Goal: Entertainment & Leisure: Consume media (video, audio)

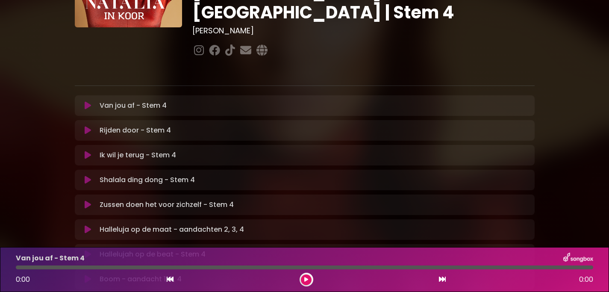
scroll to position [120, 0]
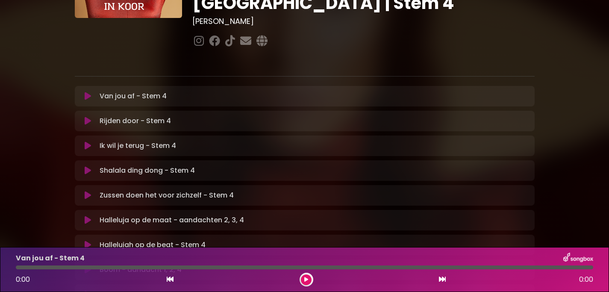
click at [88, 92] on icon at bounding box center [88, 96] width 6 height 9
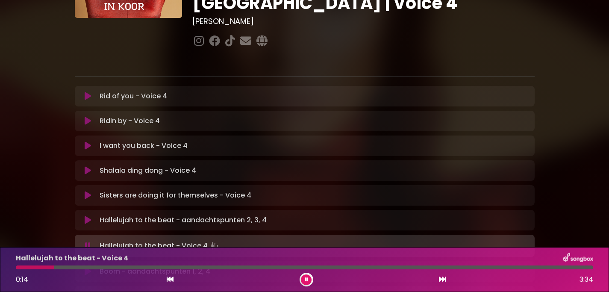
click at [18, 269] on div at bounding box center [35, 268] width 38 height 4
click at [87, 216] on icon at bounding box center [88, 220] width 6 height 9
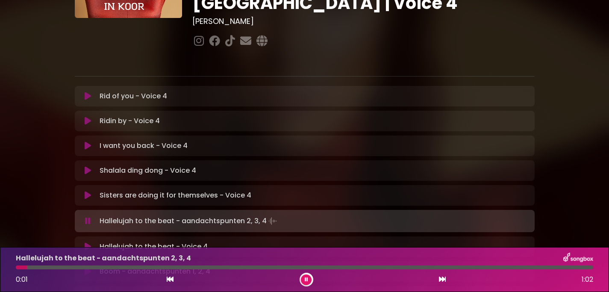
click at [87, 217] on icon at bounding box center [88, 221] width 6 height 9
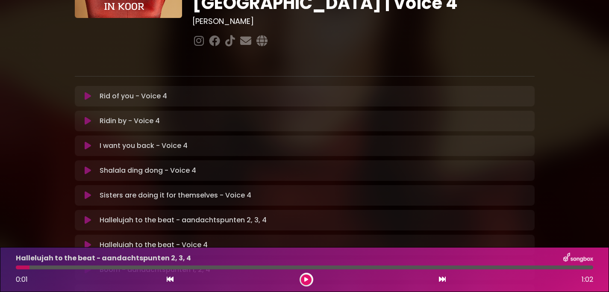
click at [87, 216] on icon at bounding box center [88, 220] width 6 height 9
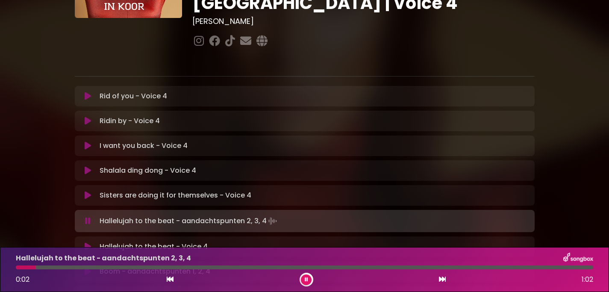
click at [87, 217] on icon at bounding box center [88, 221] width 6 height 9
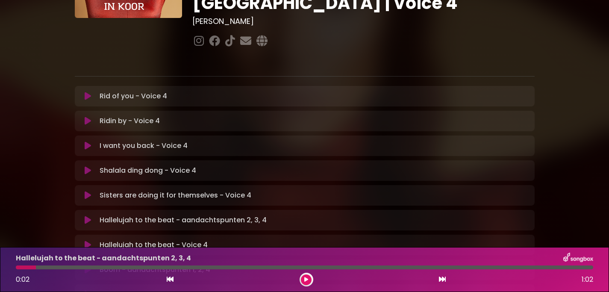
click at [84, 216] on button at bounding box center [88, 220] width 17 height 9
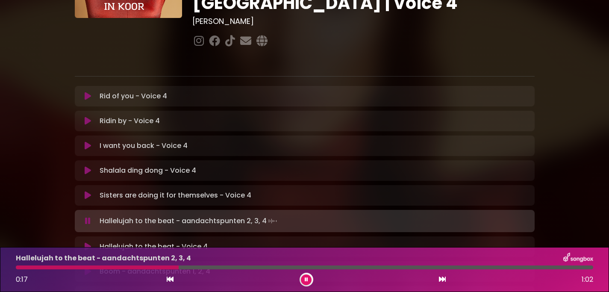
click at [90, 217] on icon at bounding box center [88, 221] width 6 height 9
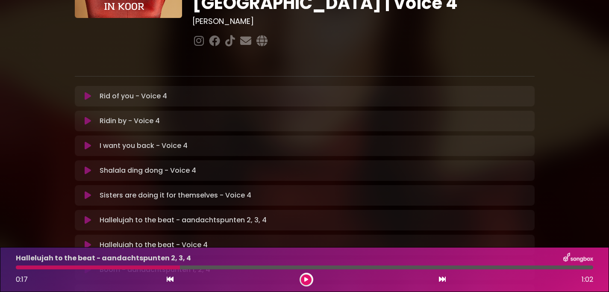
click at [90, 216] on icon at bounding box center [88, 220] width 6 height 9
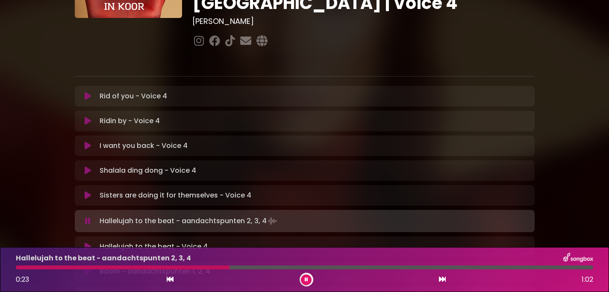
click at [90, 217] on icon at bounding box center [88, 221] width 6 height 9
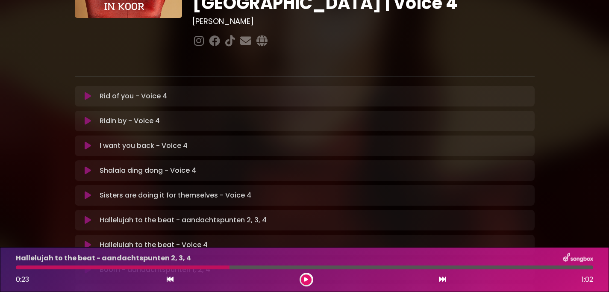
click at [90, 216] on icon at bounding box center [88, 220] width 6 height 9
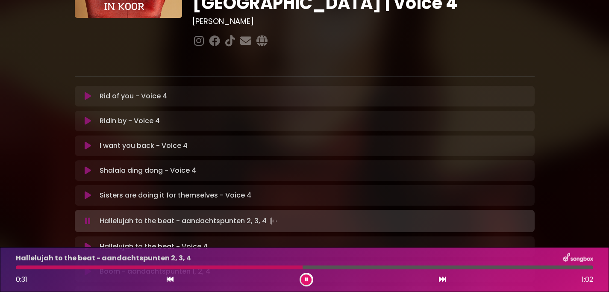
click at [90, 217] on icon at bounding box center [88, 221] width 6 height 9
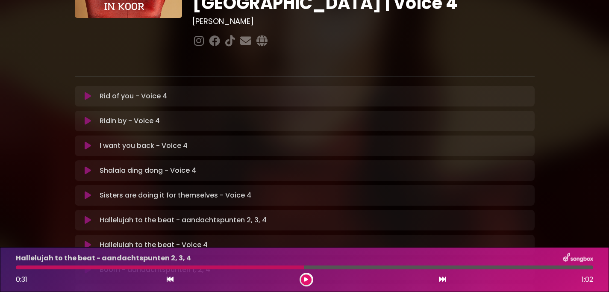
click at [90, 216] on icon at bounding box center [88, 220] width 6 height 9
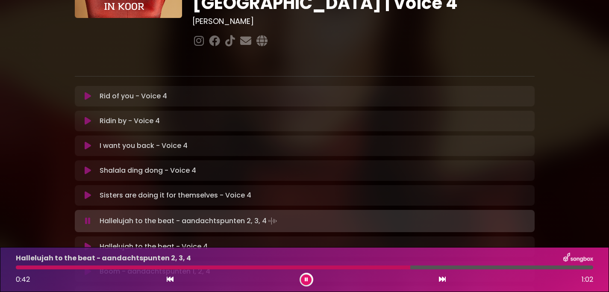
click at [90, 217] on icon at bounding box center [88, 221] width 6 height 9
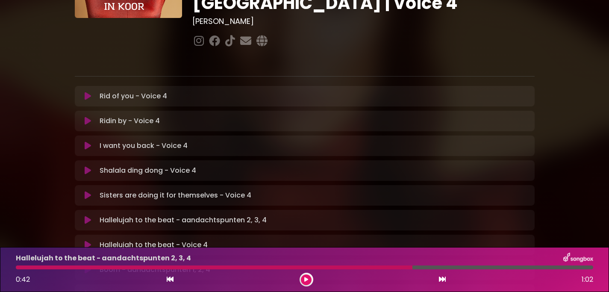
click at [90, 216] on icon at bounding box center [88, 220] width 6 height 9
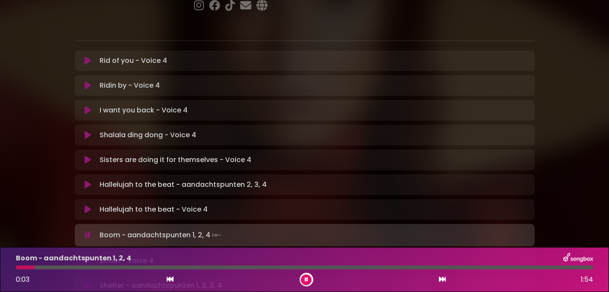
scroll to position [165, 0]
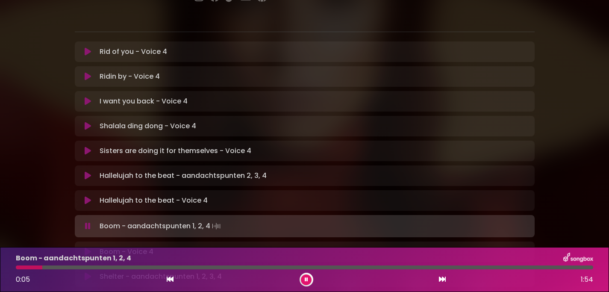
click at [87, 222] on icon at bounding box center [88, 226] width 6 height 9
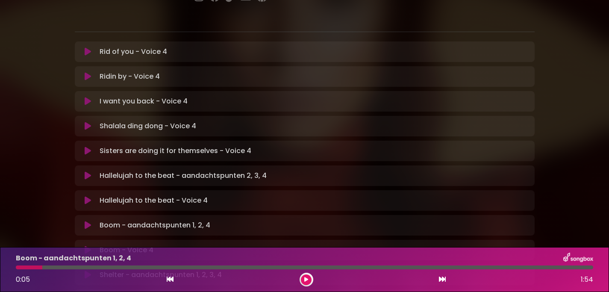
click at [308, 278] on icon at bounding box center [307, 279] width 4 height 5
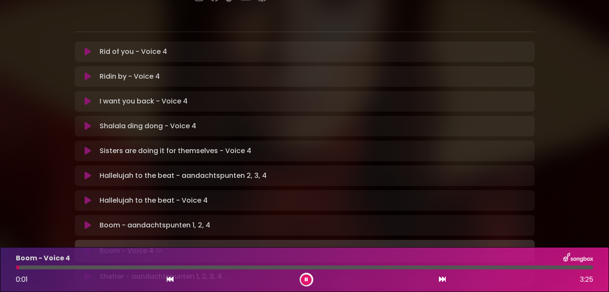
click at [87, 221] on icon at bounding box center [88, 225] width 6 height 9
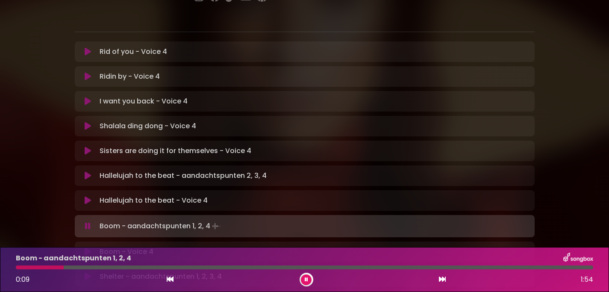
click at [87, 222] on icon at bounding box center [88, 226] width 6 height 9
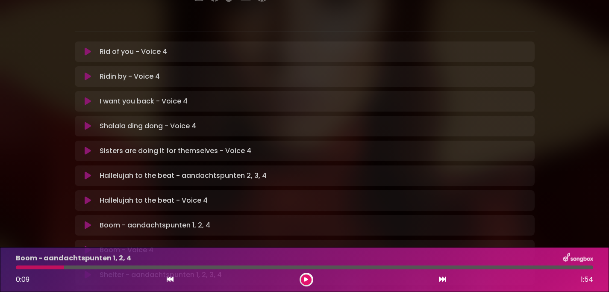
click at [87, 221] on icon at bounding box center [88, 225] width 6 height 9
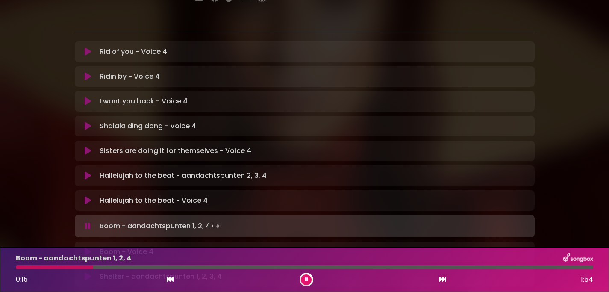
click at [87, 222] on icon at bounding box center [88, 226] width 6 height 9
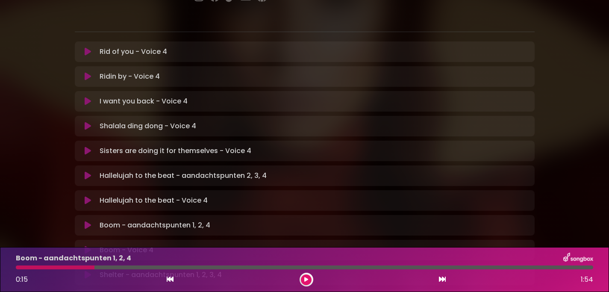
click at [87, 221] on icon at bounding box center [88, 225] width 6 height 9
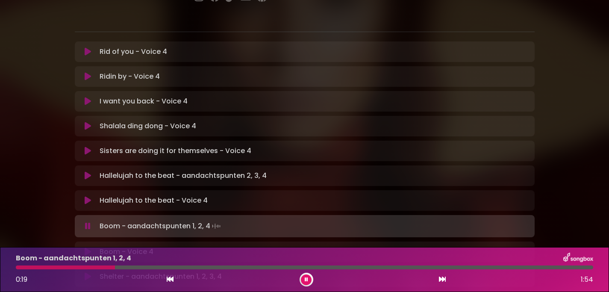
click at [87, 222] on icon at bounding box center [88, 226] width 6 height 9
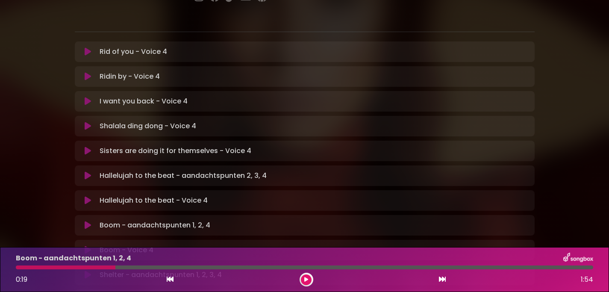
click at [87, 221] on icon at bounding box center [88, 225] width 6 height 9
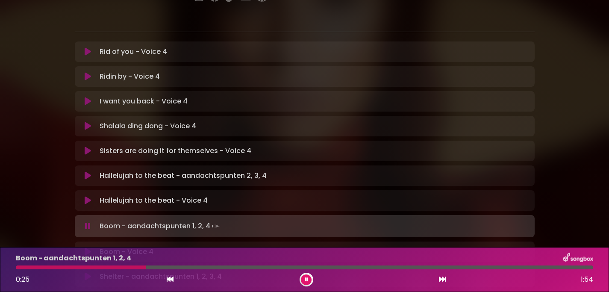
click at [87, 222] on icon at bounding box center [88, 226] width 6 height 9
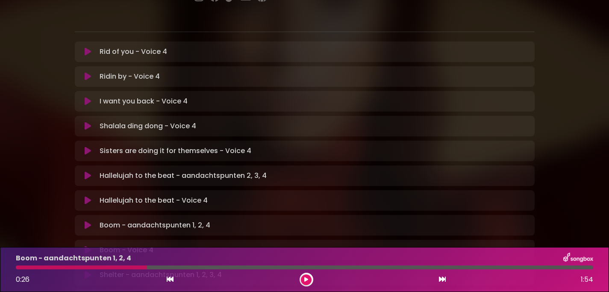
click at [87, 221] on icon at bounding box center [88, 225] width 6 height 9
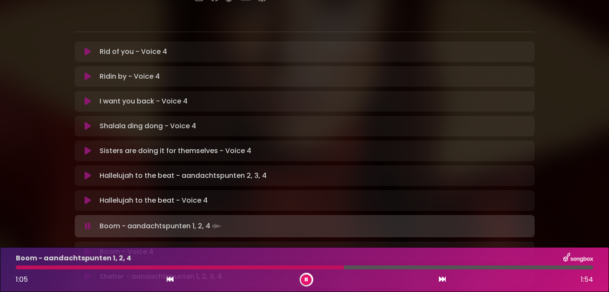
click at [88, 222] on icon at bounding box center [88, 226] width 6 height 9
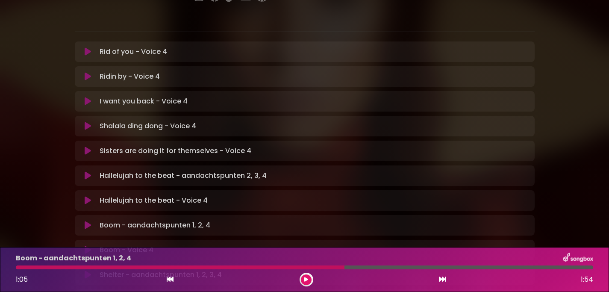
click at [88, 221] on icon at bounding box center [88, 225] width 6 height 9
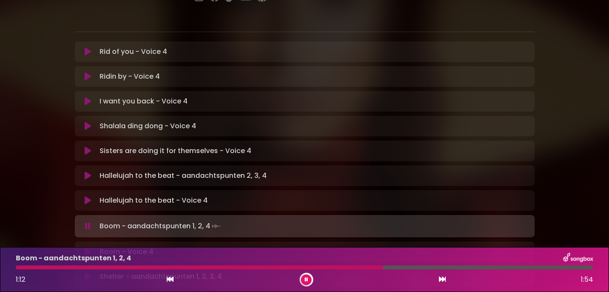
click at [88, 222] on icon at bounding box center [88, 226] width 6 height 9
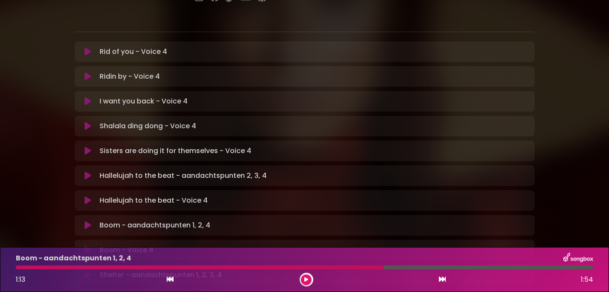
click at [88, 221] on icon at bounding box center [88, 225] width 6 height 9
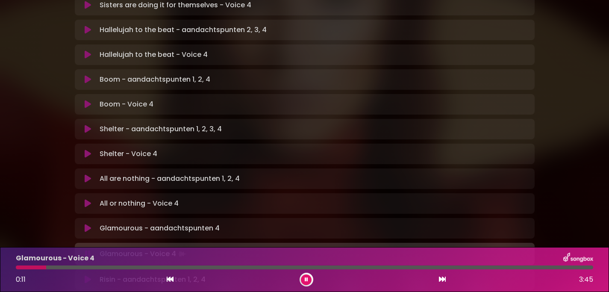
scroll to position [319, 0]
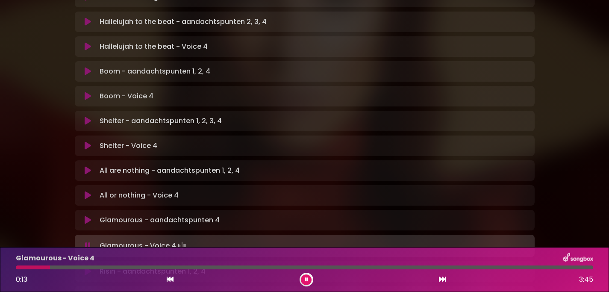
click at [86, 216] on icon at bounding box center [88, 220] width 6 height 9
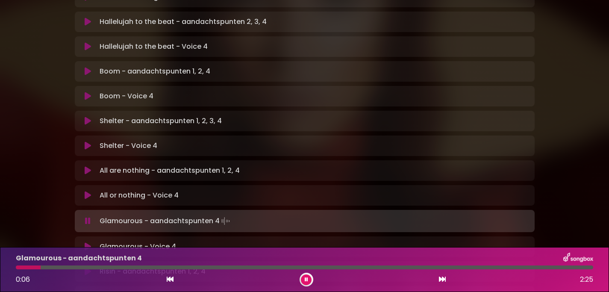
click at [88, 217] on icon at bounding box center [88, 221] width 6 height 9
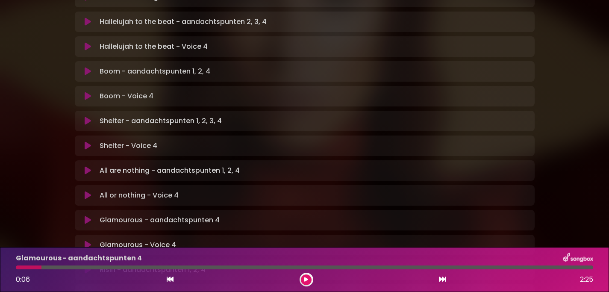
click at [88, 216] on icon at bounding box center [88, 220] width 6 height 9
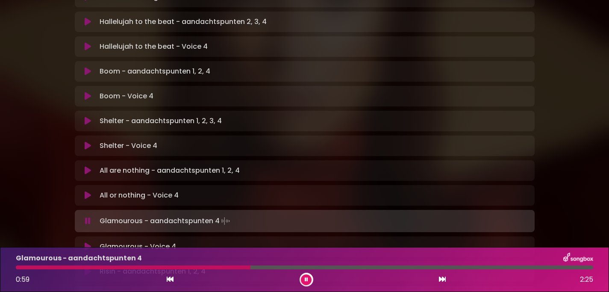
click at [89, 217] on icon at bounding box center [88, 221] width 6 height 9
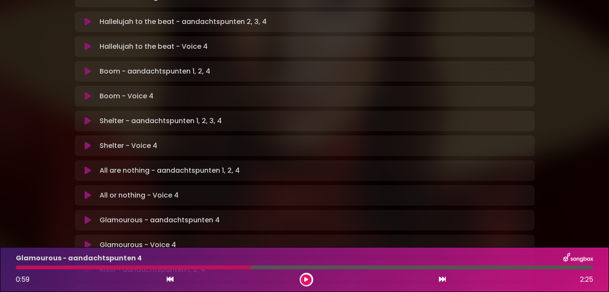
click at [89, 216] on icon at bounding box center [88, 220] width 6 height 9
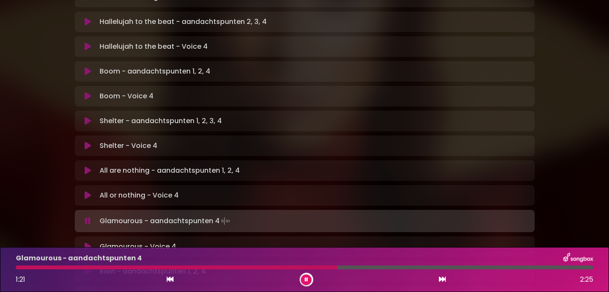
click at [90, 217] on icon at bounding box center [88, 221] width 6 height 9
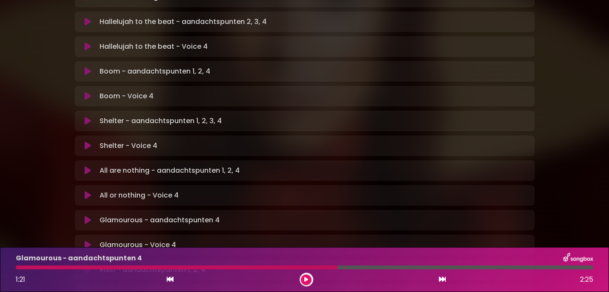
click at [90, 216] on icon at bounding box center [88, 220] width 6 height 9
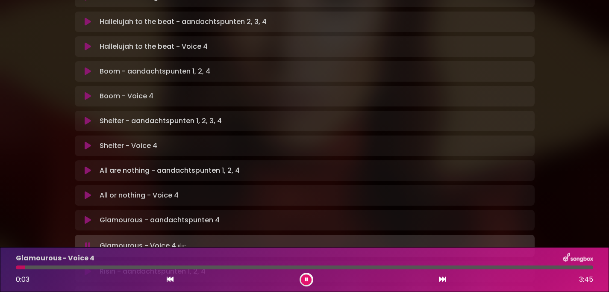
click at [87, 242] on icon at bounding box center [88, 246] width 6 height 9
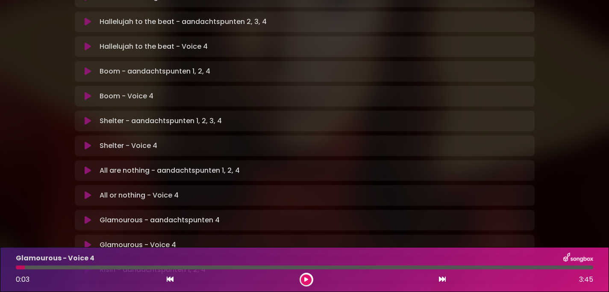
click at [91, 241] on icon at bounding box center [88, 245] width 6 height 9
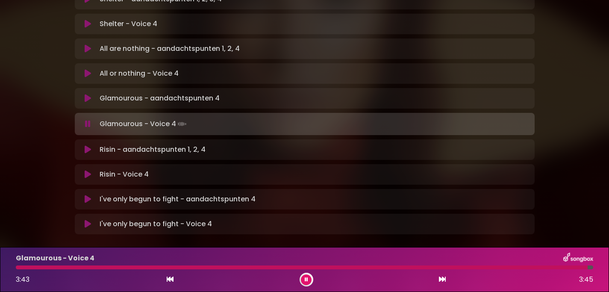
scroll to position [442, 0]
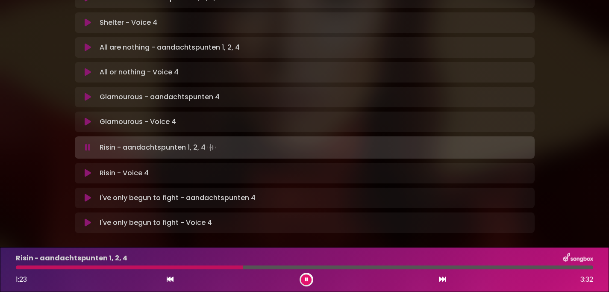
click at [111, 142] on p "Risin - aandachtspunten 1, 2, 4 Loading Track..." at bounding box center [159, 148] width 118 height 12
click at [86, 143] on icon at bounding box center [88, 147] width 6 height 9
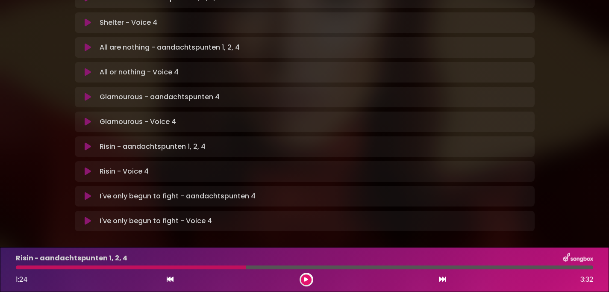
click at [86, 142] on icon at bounding box center [88, 146] width 6 height 9
